Goal: Transaction & Acquisition: Purchase product/service

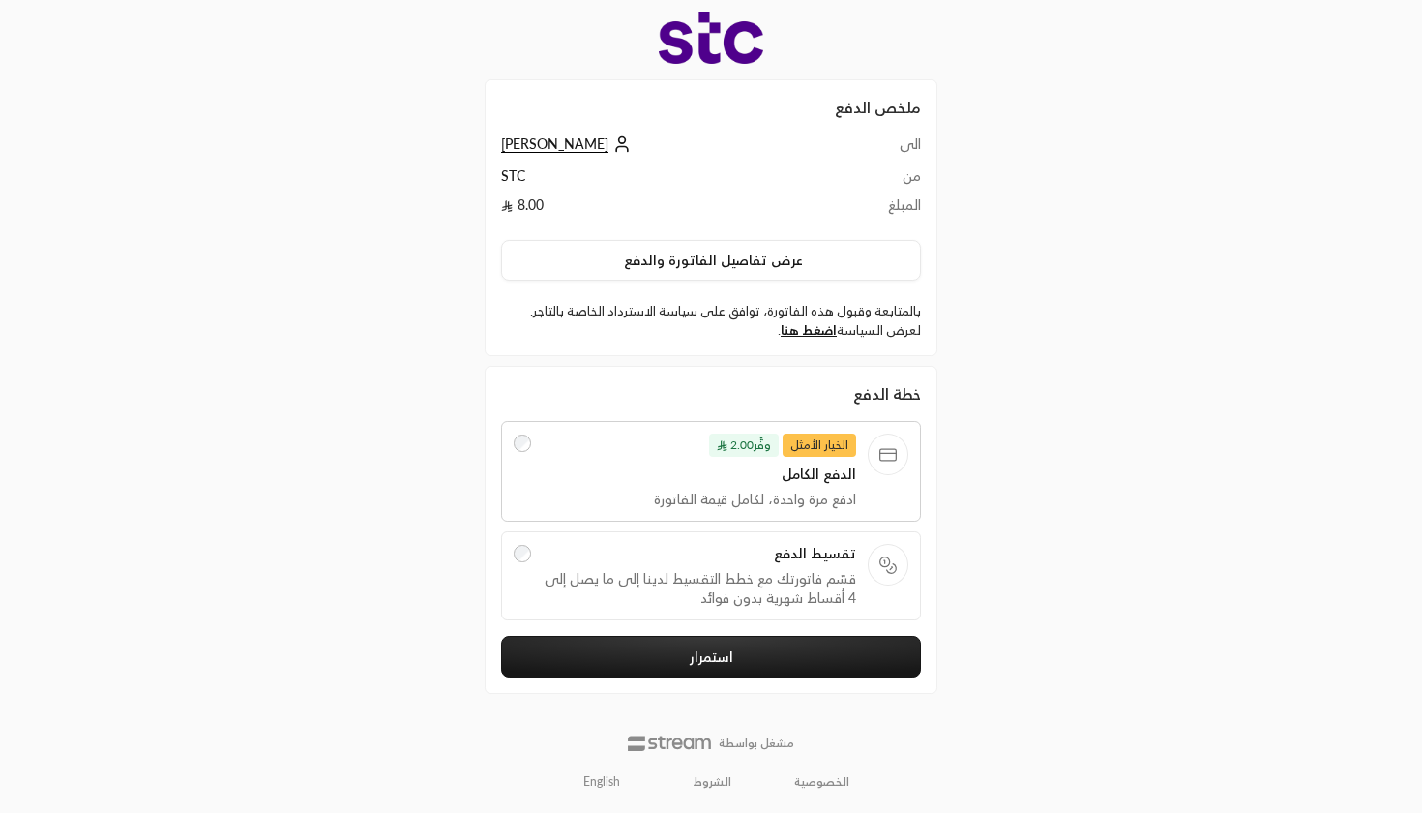
drag, startPoint x: 900, startPoint y: 184, endPoint x: 612, endPoint y: 183, distance: 287.3
click at [609, 179] on tr "من STC" at bounding box center [711, 180] width 420 height 29
click at [593, 189] on td "STC" at bounding box center [670, 180] width 338 height 29
drag, startPoint x: 879, startPoint y: 220, endPoint x: 665, endPoint y: 181, distance: 218.2
click at [666, 182] on tbody "الى [PERSON_NAME] من STC المبلغ 8.00" at bounding box center [711, 179] width 420 height 90
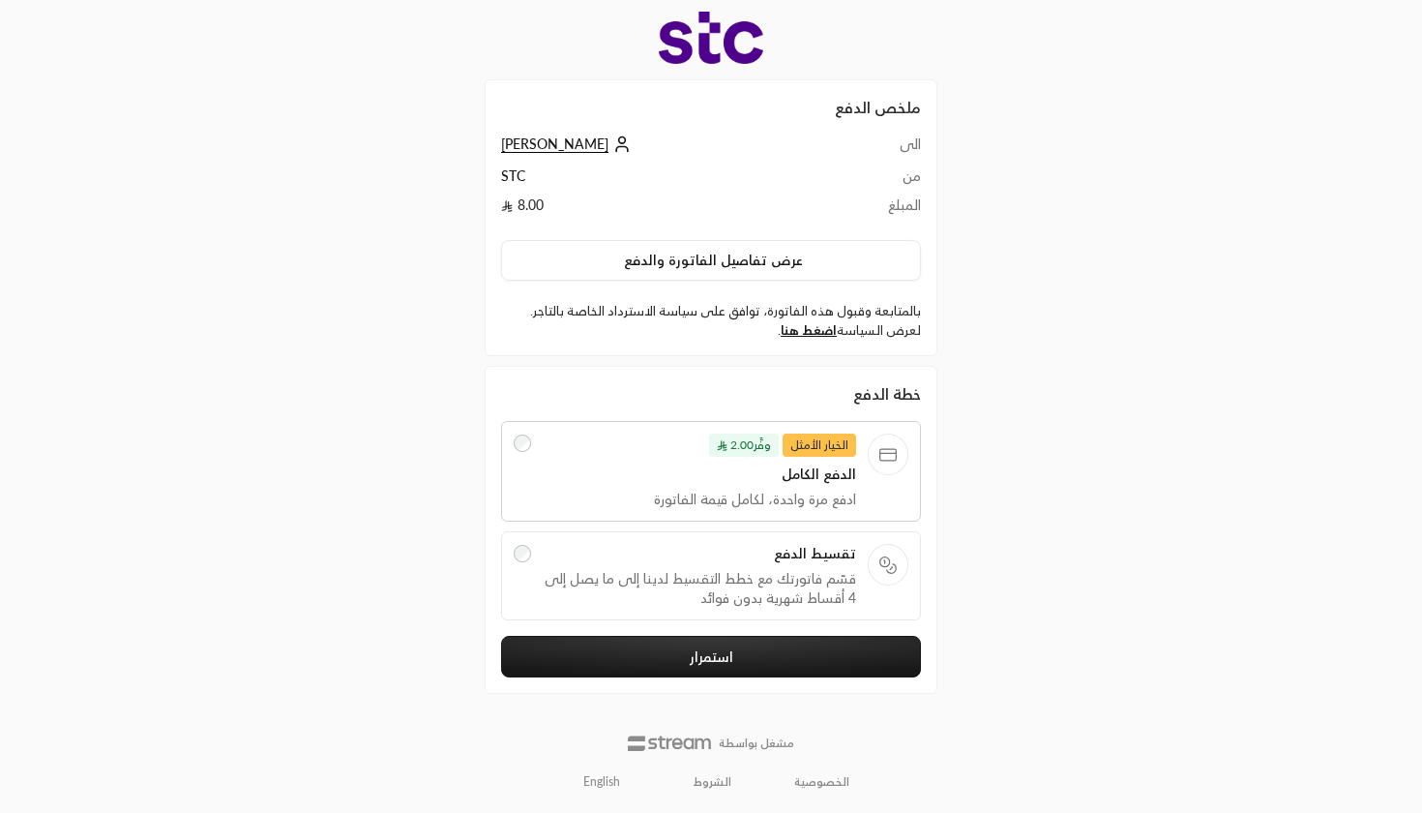
click at [668, 236] on div "الى [PERSON_NAME] من STC المبلغ 8.00 عرض تفاصيل الفاتورة والدفع بالمتابعة وقبول…" at bounding box center [711, 236] width 420 height 205
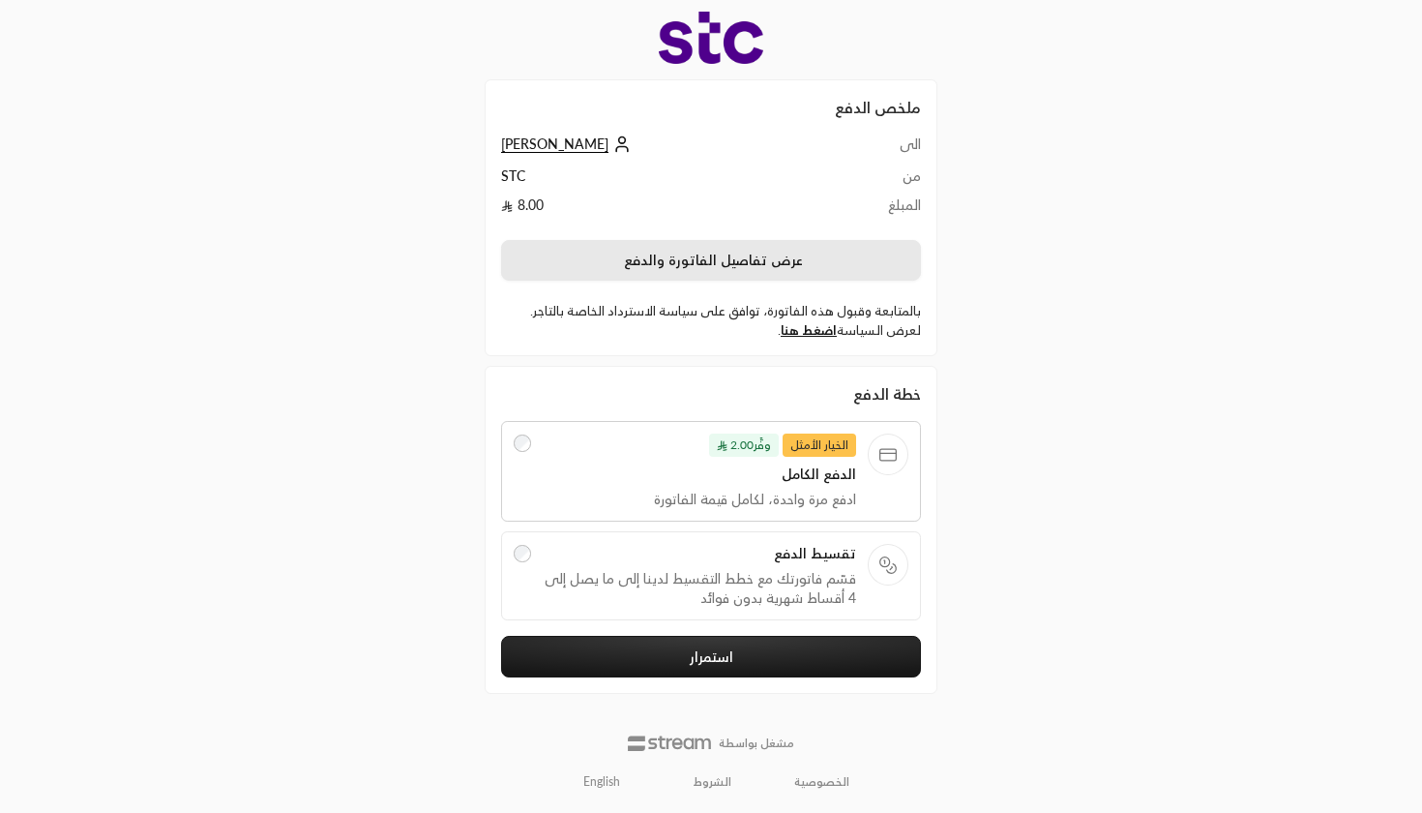
click at [668, 260] on button "عرض تفاصيل الفاتورة والدفع" at bounding box center [711, 260] width 420 height 41
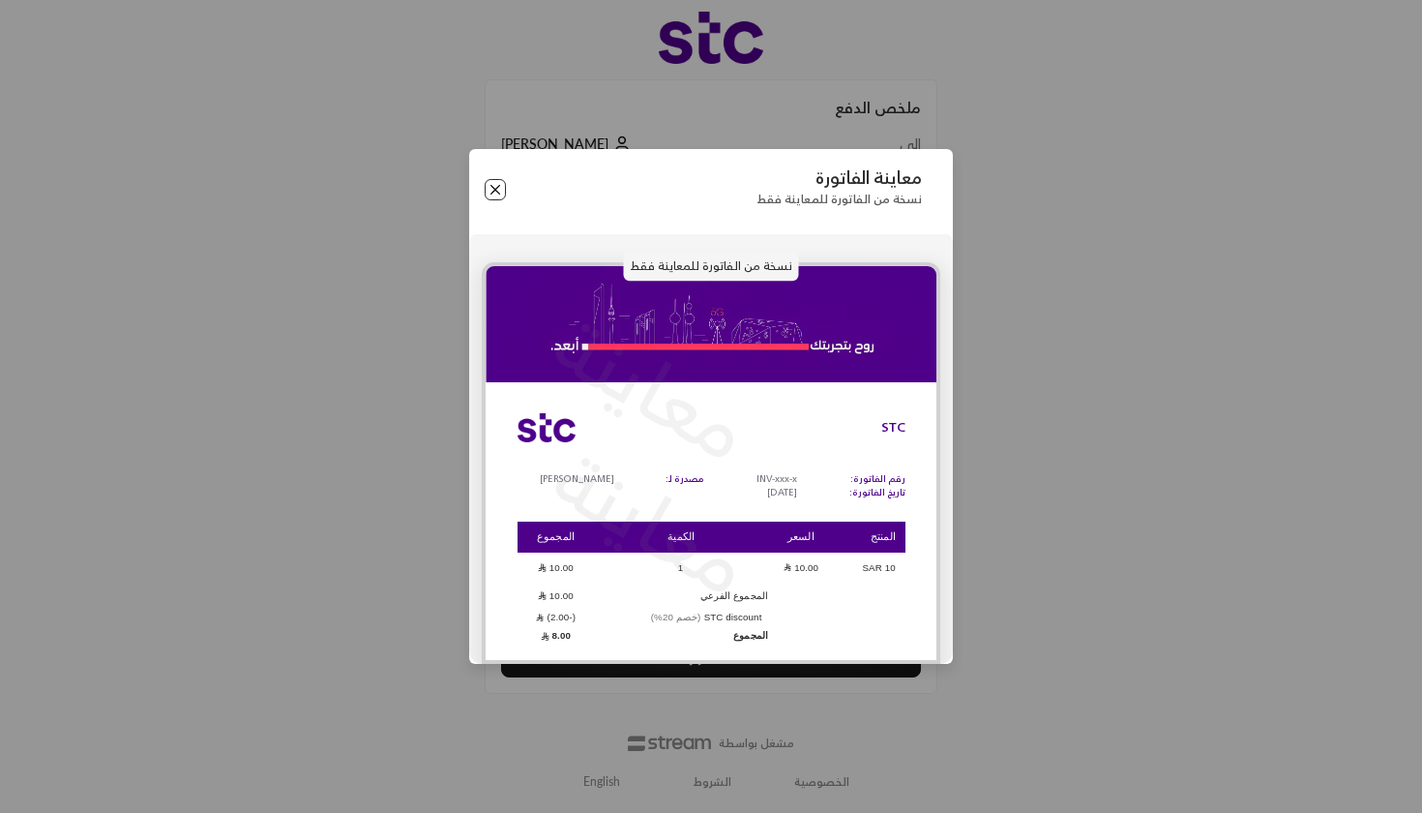
click at [494, 193] on button "Close" at bounding box center [495, 189] width 21 height 21
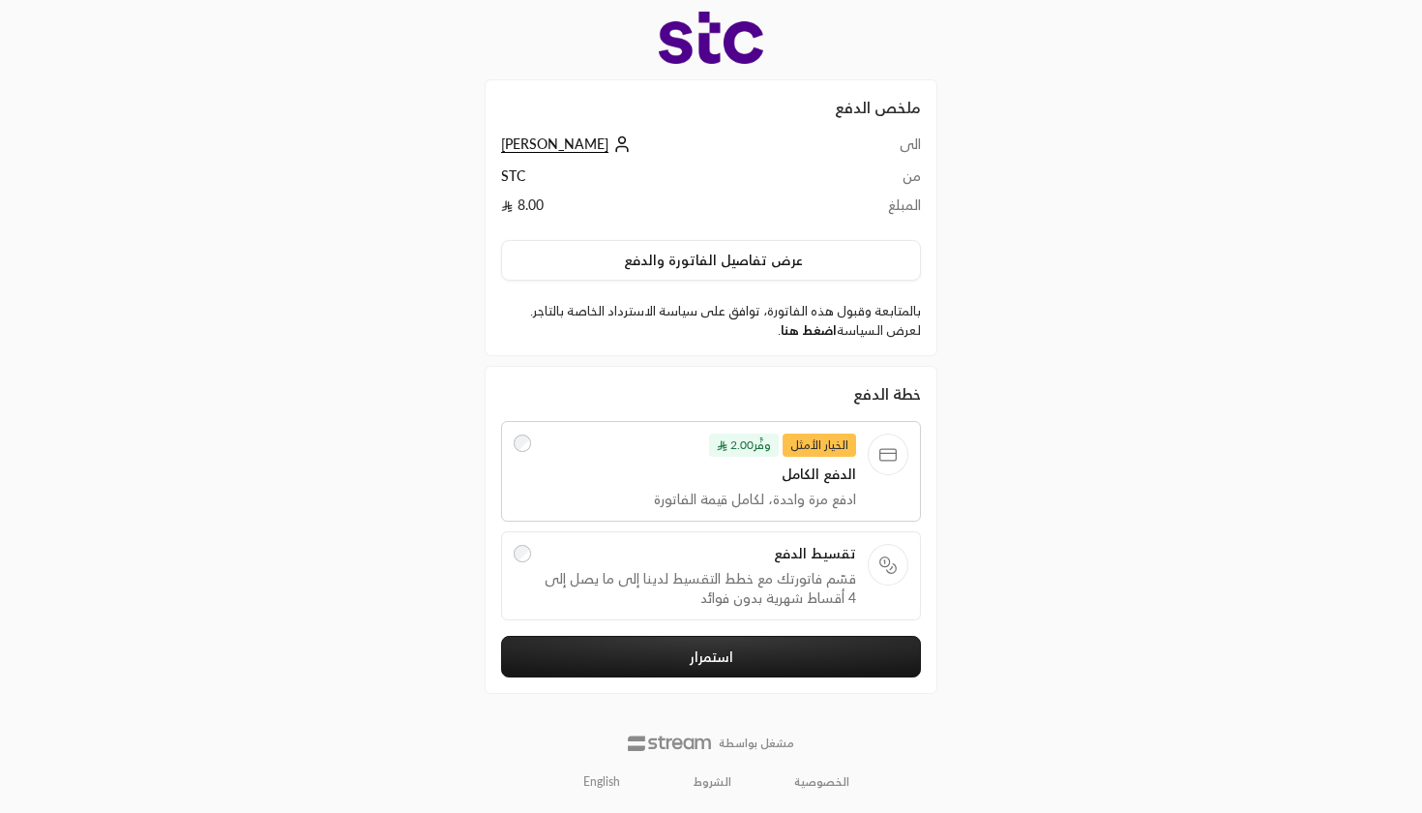
click at [808, 324] on link "اضغط هنا" at bounding box center [809, 329] width 56 height 15
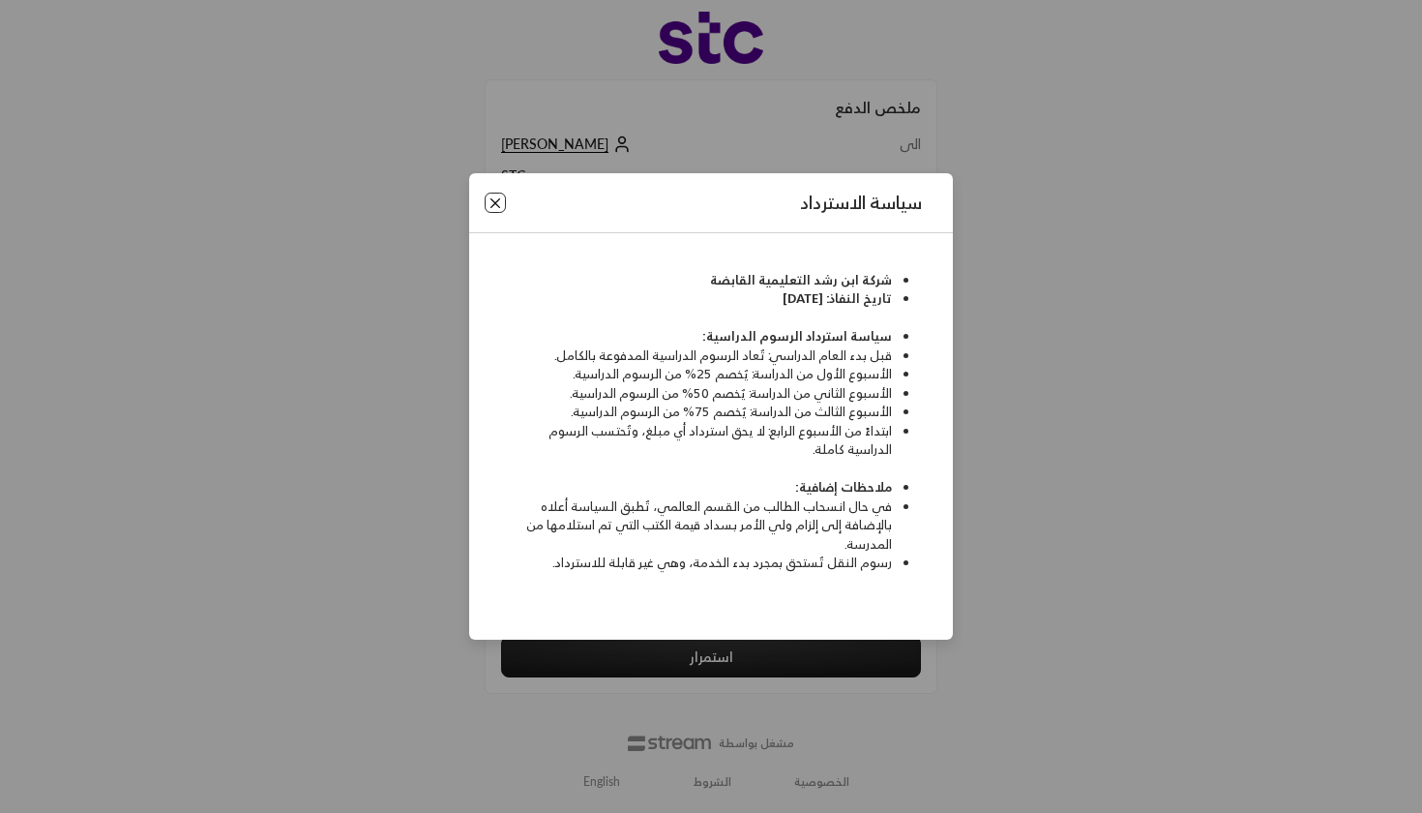
click at [501, 197] on button "Close" at bounding box center [495, 202] width 21 height 21
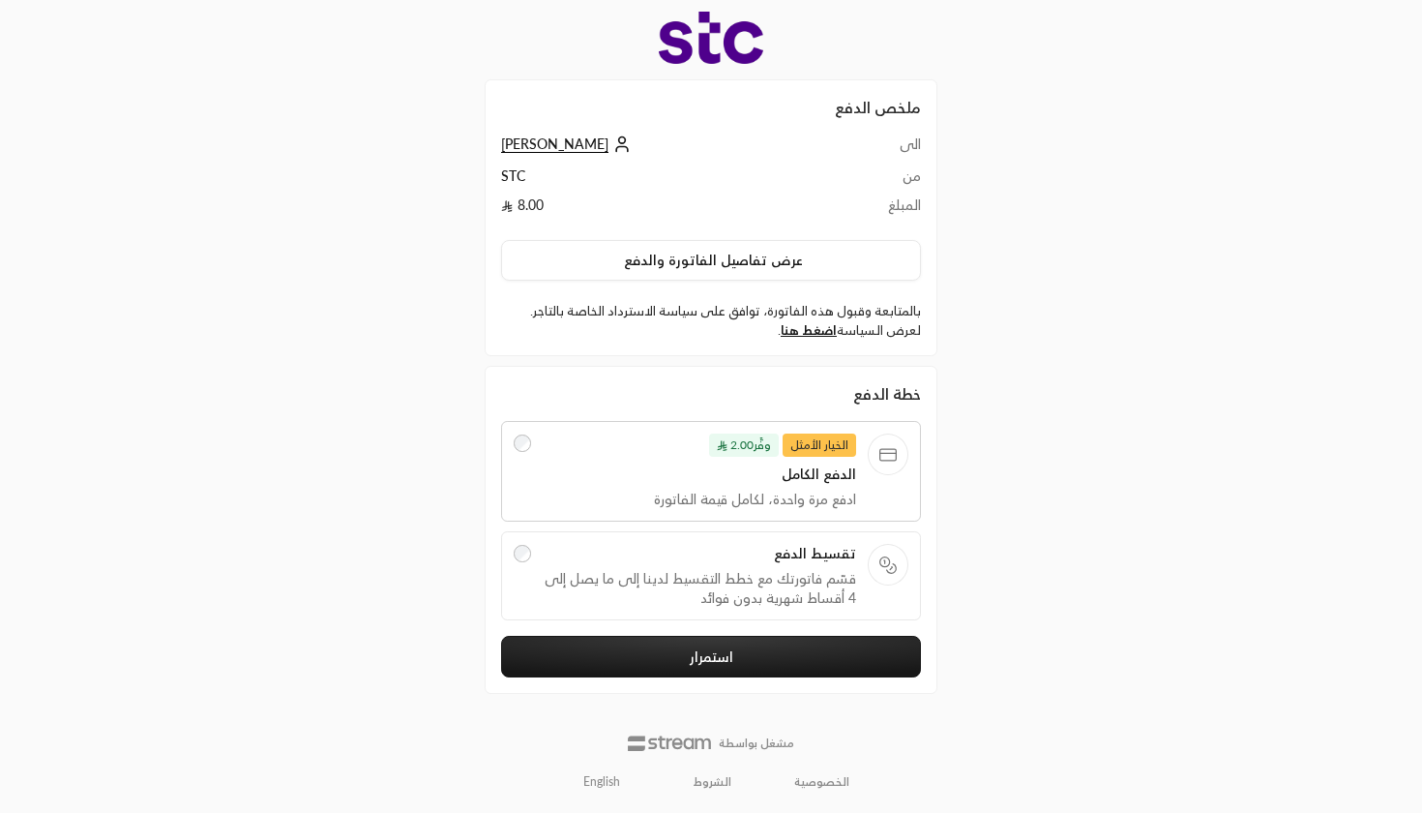
click at [767, 492] on span "ادفع مرة واحدة، لكامل قيمة الفاتورة" at bounding box center [700, 498] width 314 height 19
click at [774, 560] on span "تقسيط الدفع" at bounding box center [700, 553] width 314 height 19
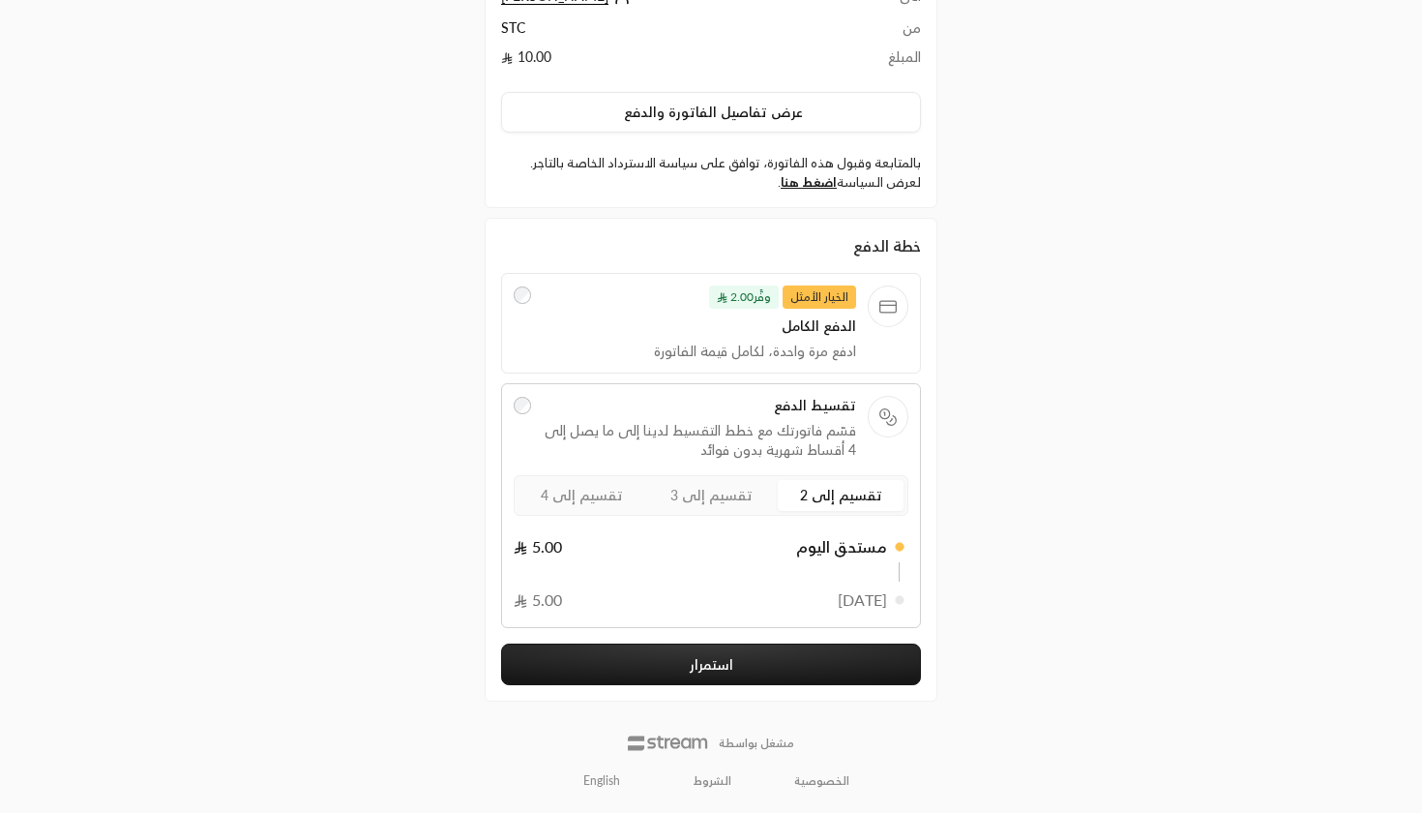
scroll to position [147, 0]
click at [745, 492] on span "تقسيم إلى 3" at bounding box center [711, 496] width 82 height 16
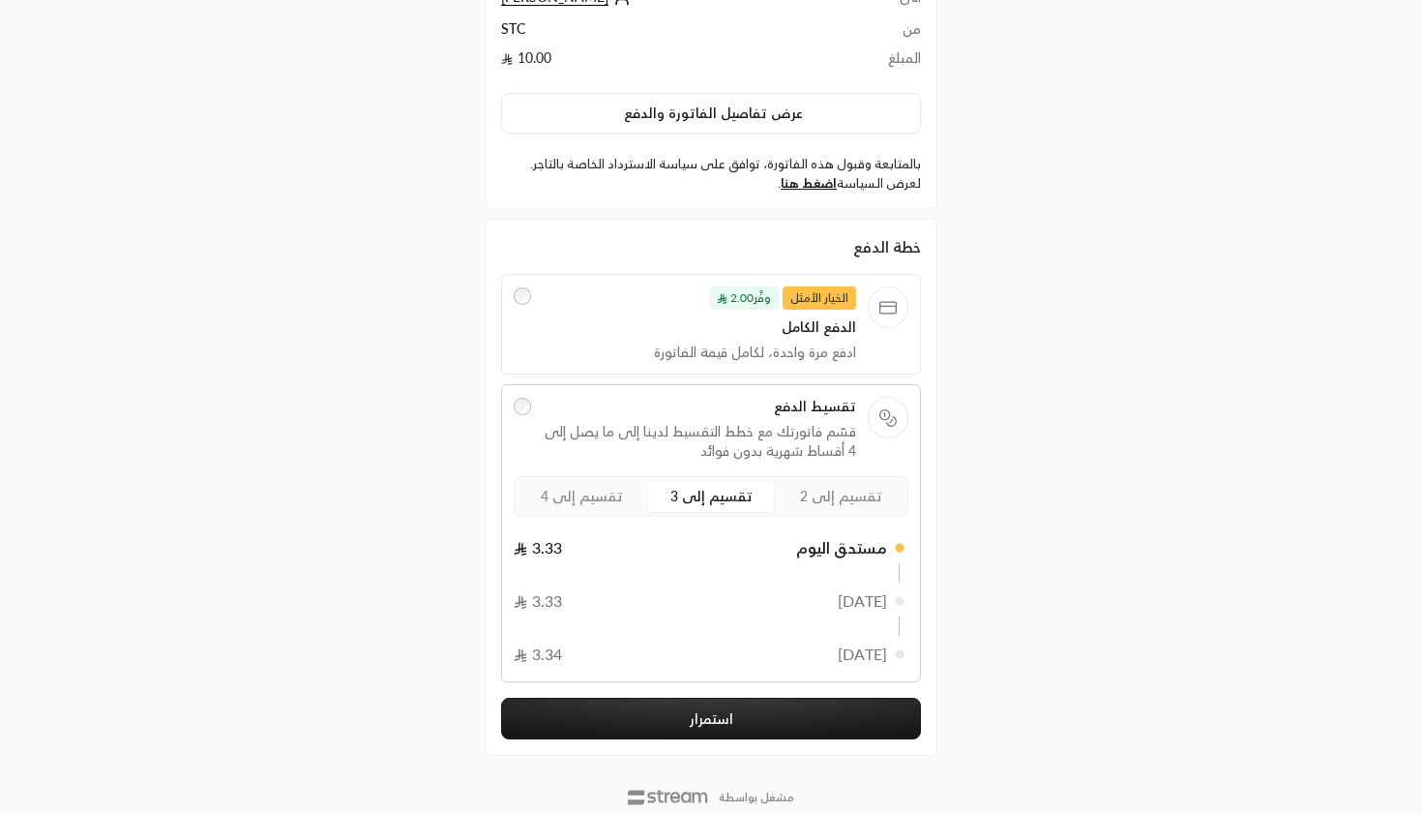
click at [586, 482] on label "تقسيم إلى 4" at bounding box center [581, 496] width 126 height 31
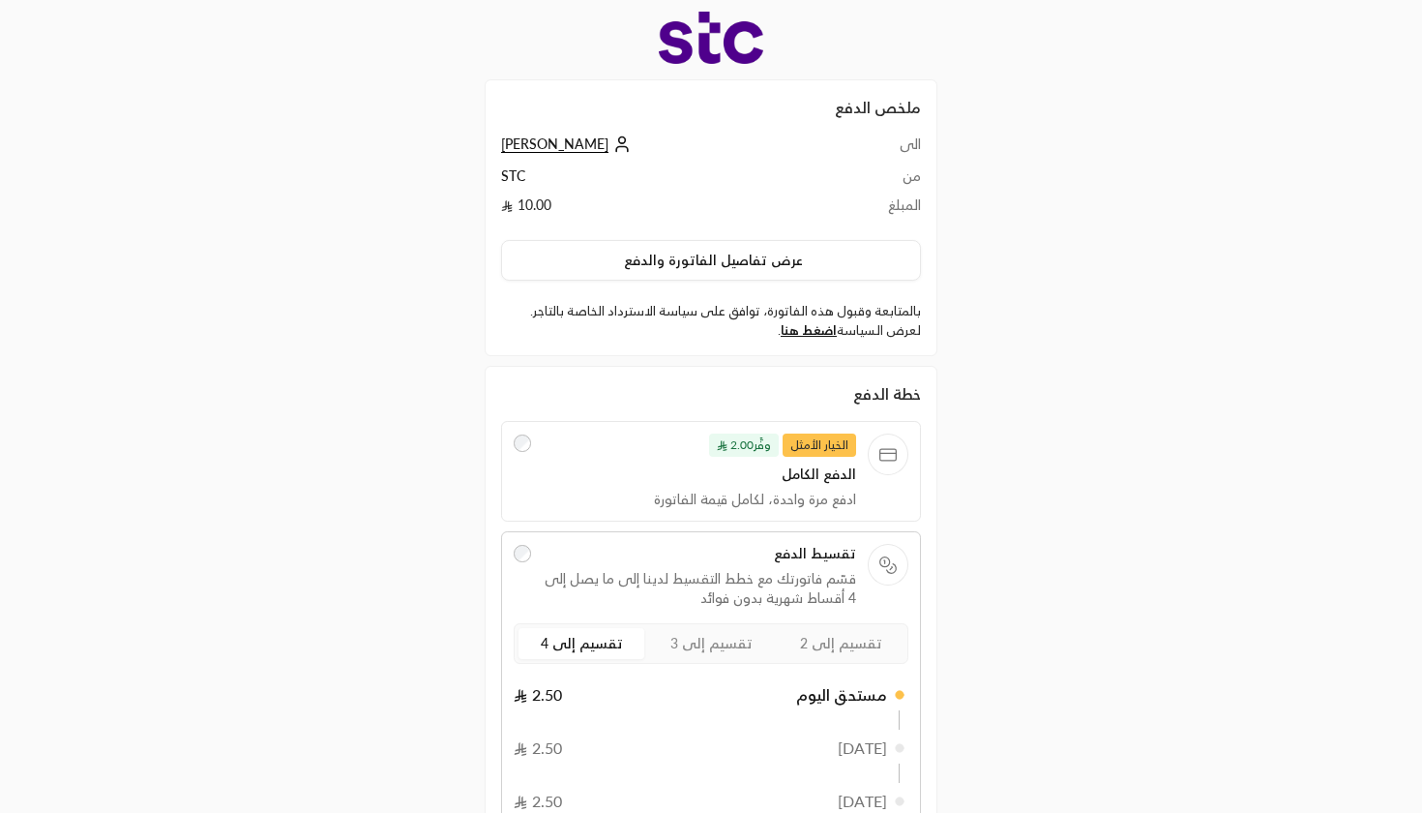
scroll to position [0, 0]
